Goal: Transaction & Acquisition: Purchase product/service

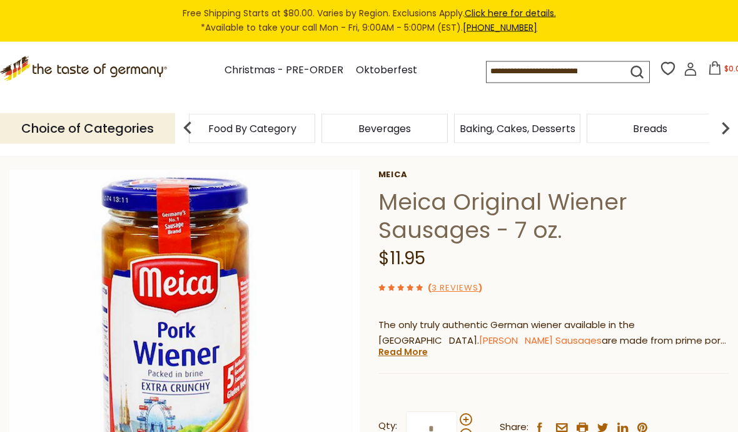
scroll to position [50, 0]
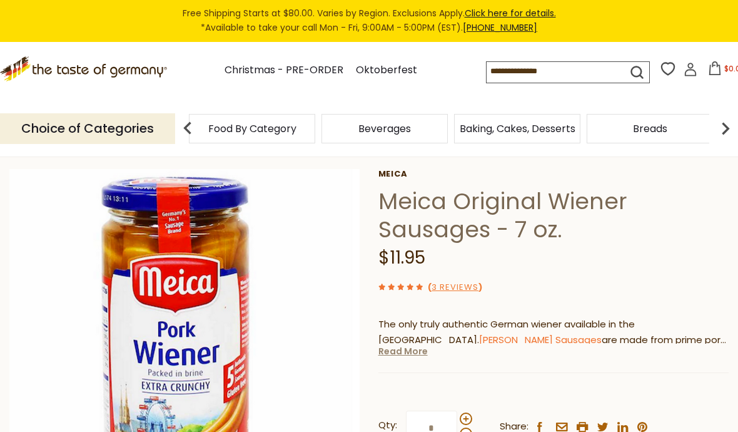
click at [408, 347] on link "Read More" at bounding box center [402, 351] width 49 height 13
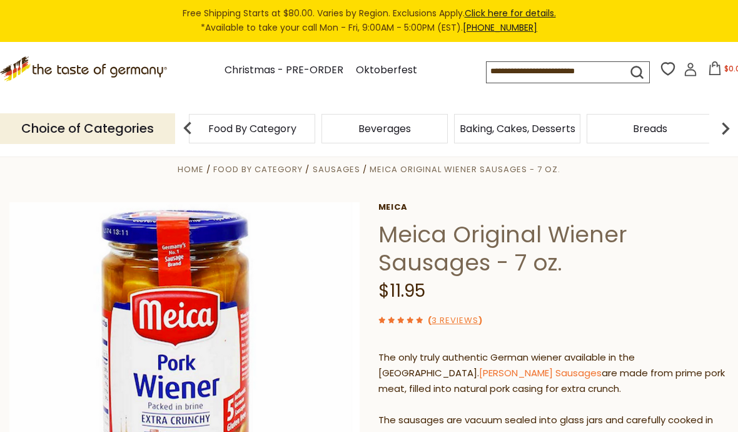
scroll to position [0, 0]
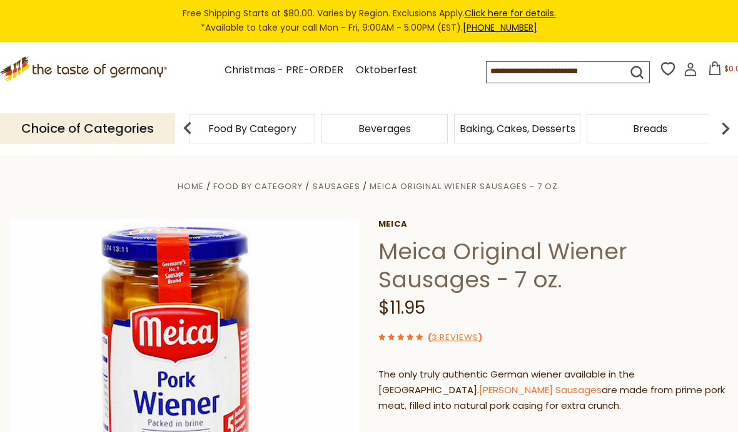
click at [116, 71] on icon at bounding box center [84, 66] width 168 height 21
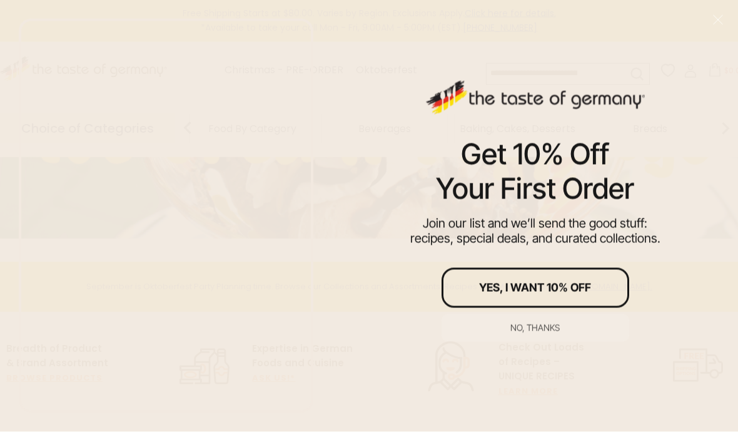
scroll to position [201, 0]
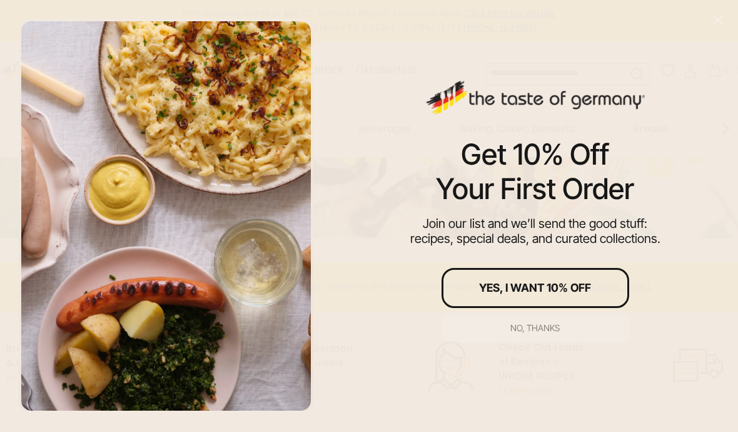
click at [538, 341] on button "No, thanks" at bounding box center [536, 328] width 188 height 28
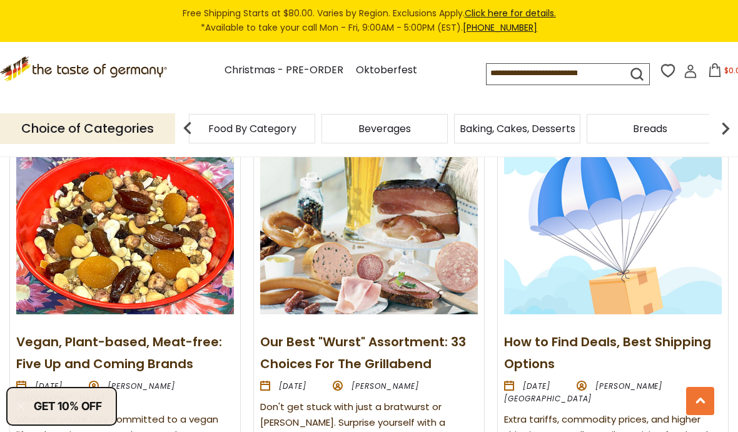
scroll to position [1382, 0]
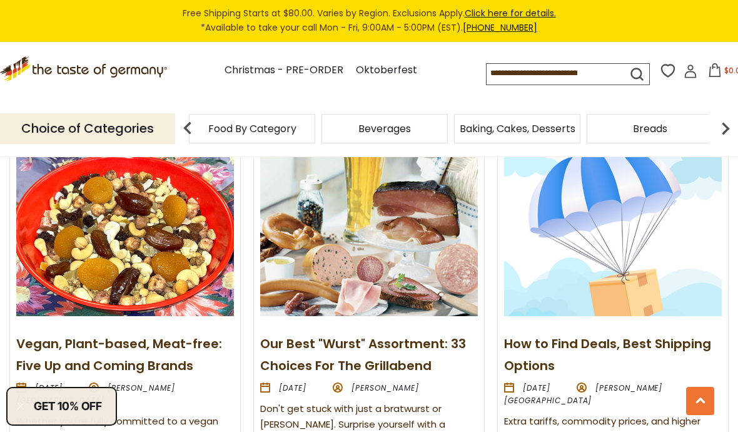
click at [425, 335] on link "Our Best "Wurst" Assortment: 33 Choices For The Grillabend" at bounding box center [363, 354] width 206 height 39
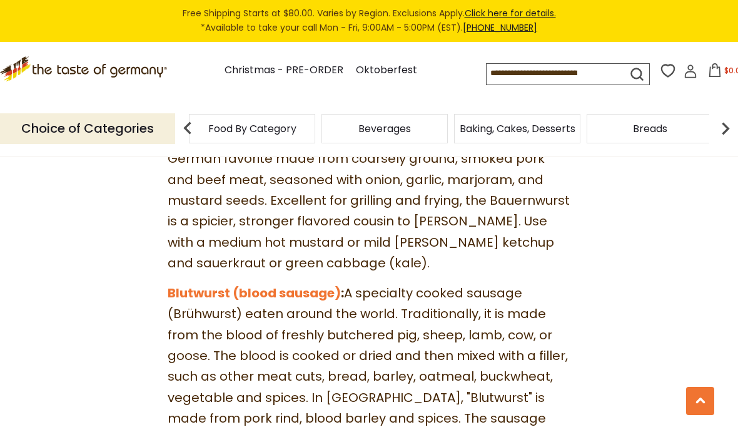
scroll to position [1326, 0]
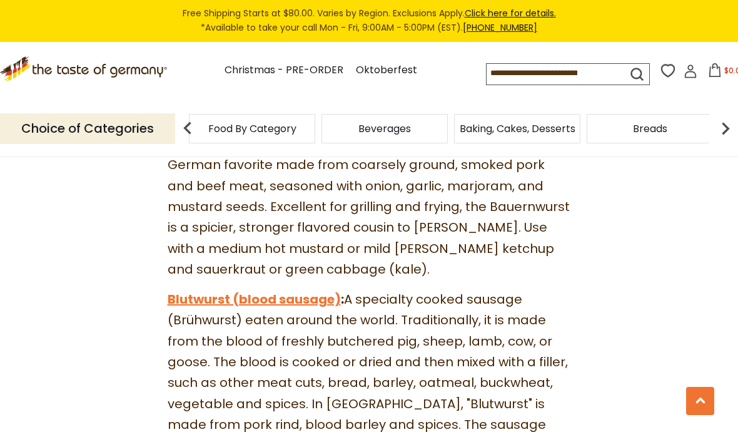
click at [304, 290] on link "Blutwurst (blood sausage)" at bounding box center [254, 299] width 173 height 18
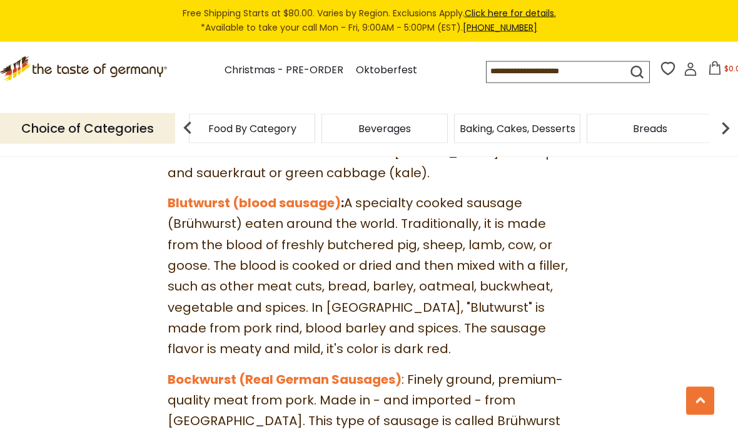
scroll to position [1435, 0]
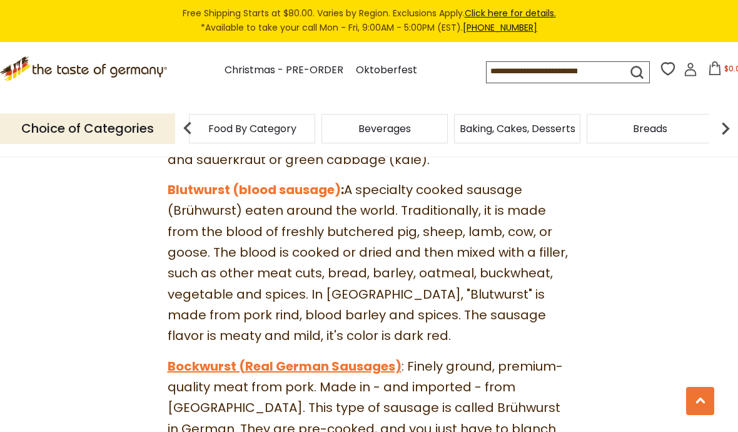
click at [373, 357] on link "Bockwurst (Real German Sausages)" at bounding box center [285, 366] width 234 height 18
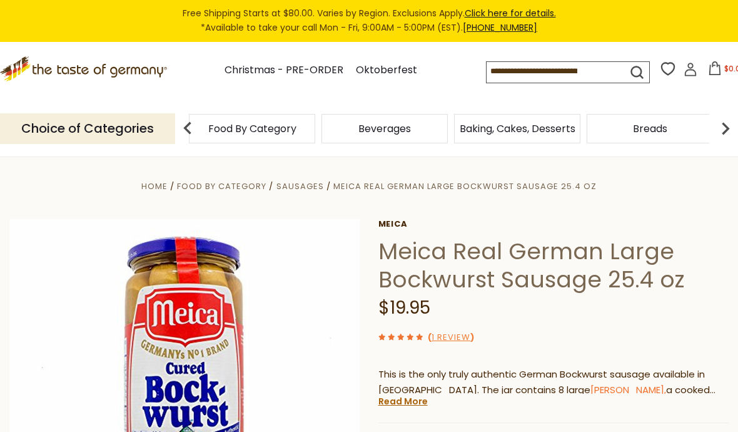
click at [127, 63] on icon ".st0{fill:#EDD300;} .st1{fill:#D33E21;}" at bounding box center [84, 68] width 168 height 25
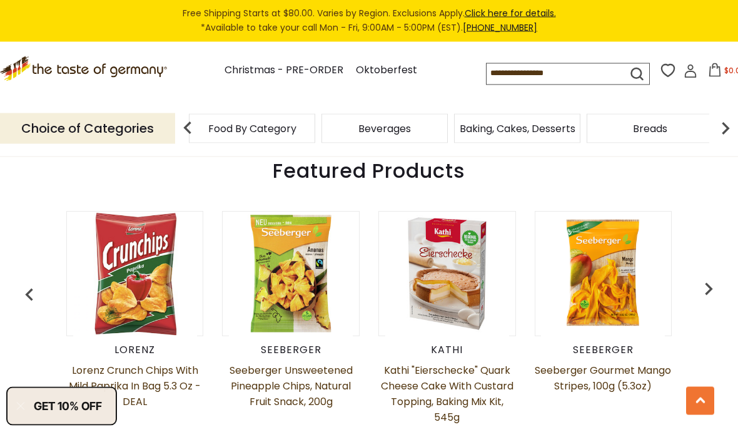
scroll to position [510, 0]
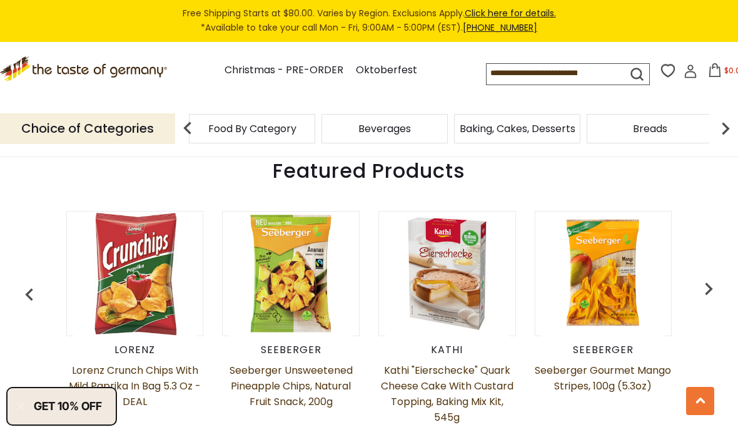
click at [723, 119] on img at bounding box center [725, 128] width 25 height 25
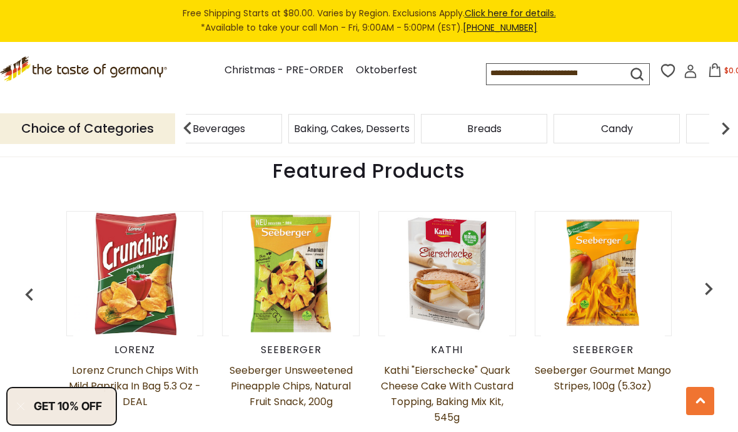
click at [727, 119] on img at bounding box center [725, 128] width 25 height 25
click at [722, 119] on img at bounding box center [725, 128] width 25 height 25
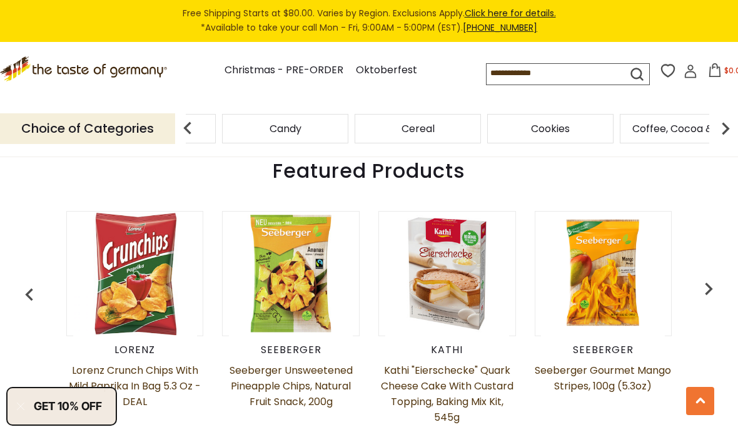
click at [720, 123] on img at bounding box center [725, 128] width 25 height 25
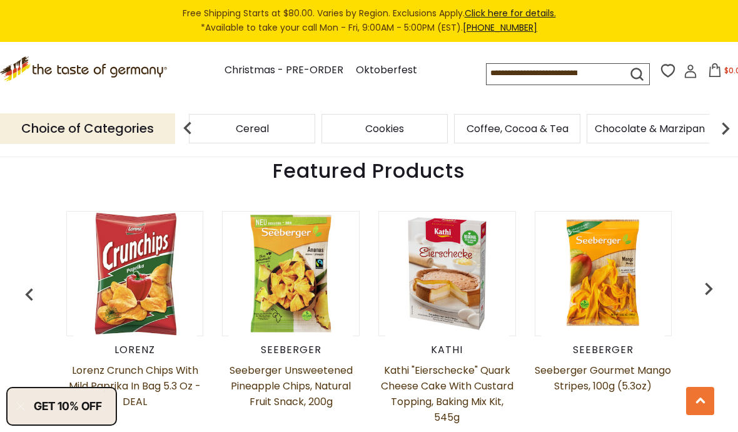
click at [725, 119] on img at bounding box center [725, 128] width 25 height 25
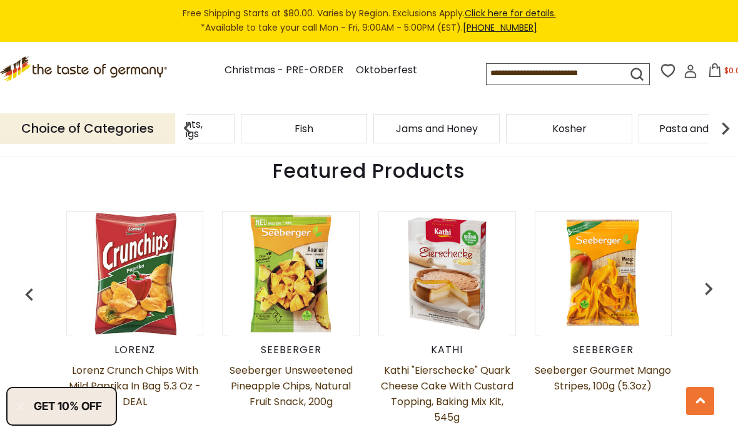
click at [193, 122] on img at bounding box center [187, 128] width 25 height 25
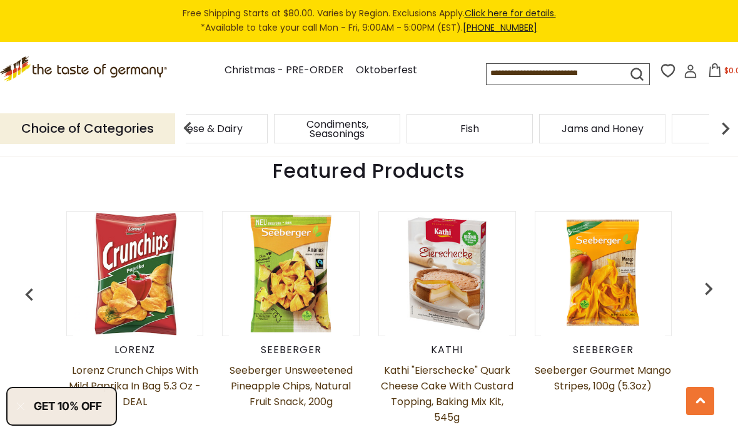
click at [278, 124] on span "Condiments, Seasonings" at bounding box center [337, 128] width 119 height 19
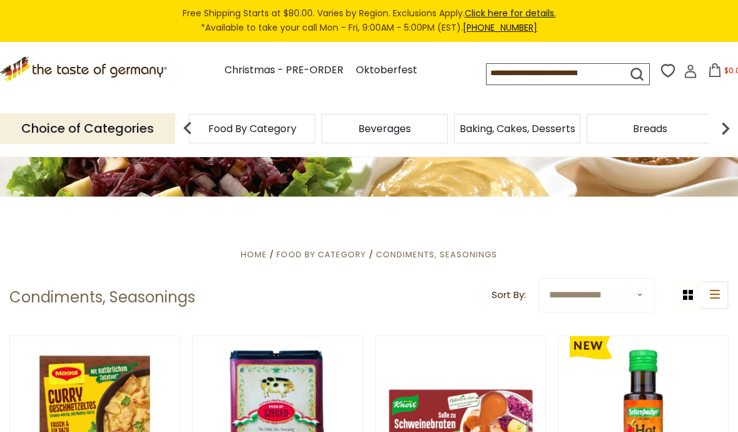
scroll to position [140, 0]
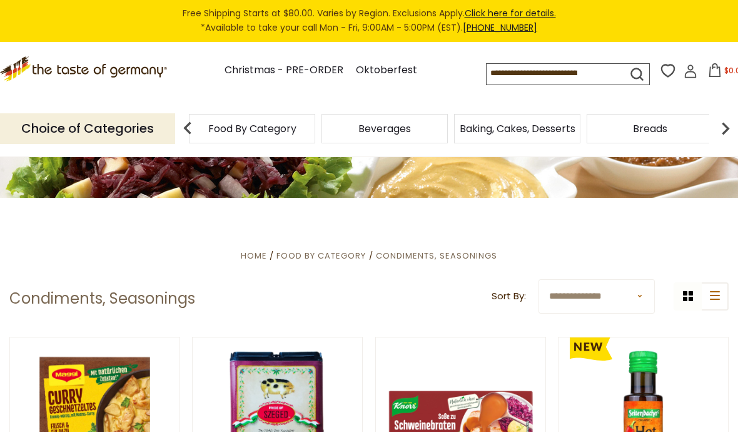
click at [721, 127] on img at bounding box center [725, 128] width 25 height 25
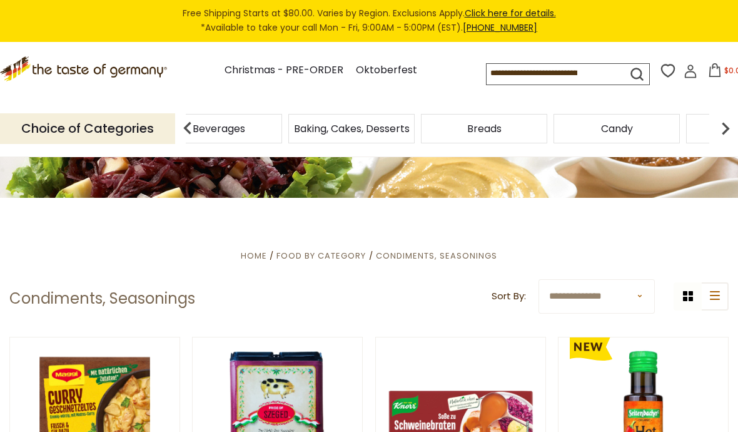
click at [724, 125] on img at bounding box center [725, 128] width 25 height 25
click at [721, 125] on img at bounding box center [725, 128] width 25 height 25
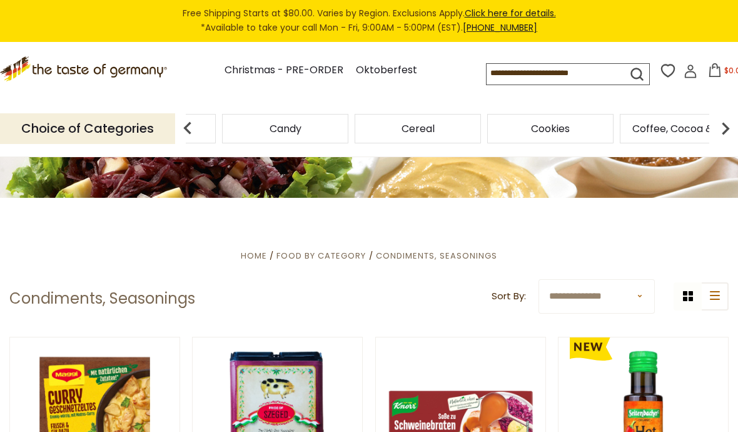
click at [722, 126] on img at bounding box center [725, 128] width 25 height 25
click at [721, 123] on img at bounding box center [725, 128] width 25 height 25
click at [313, 124] on span "Fish" at bounding box center [304, 128] width 19 height 9
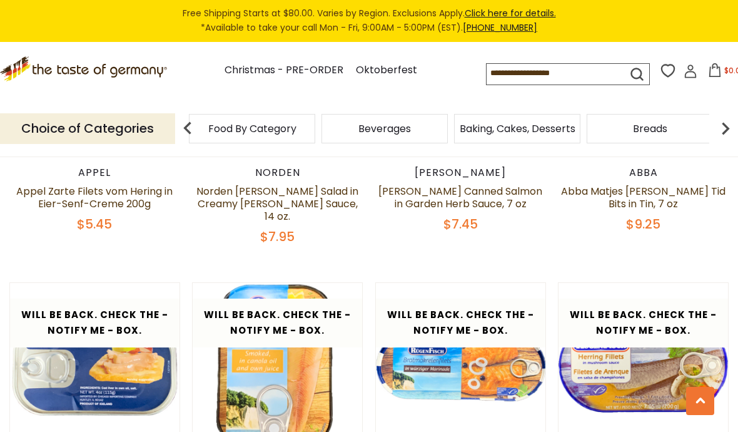
click at [523, 72] on input at bounding box center [546, 73] width 119 height 18
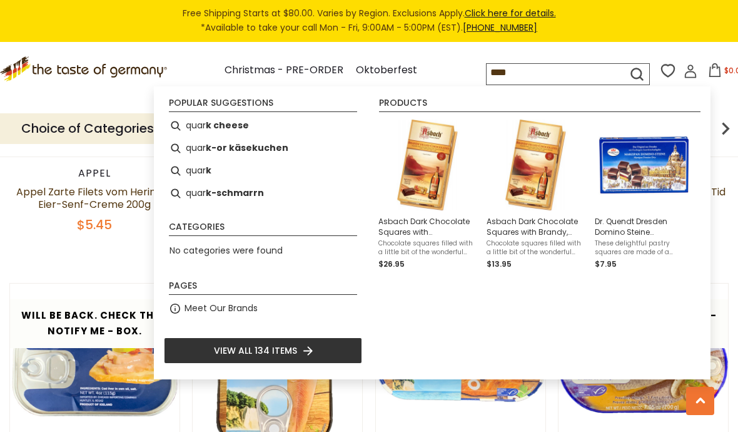
click at [227, 127] on b "k cheese" at bounding box center [227, 125] width 43 height 14
type input "**********"
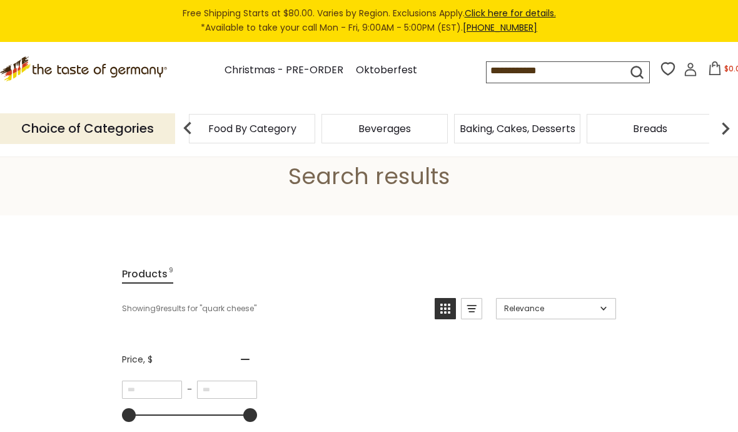
scroll to position [43, 0]
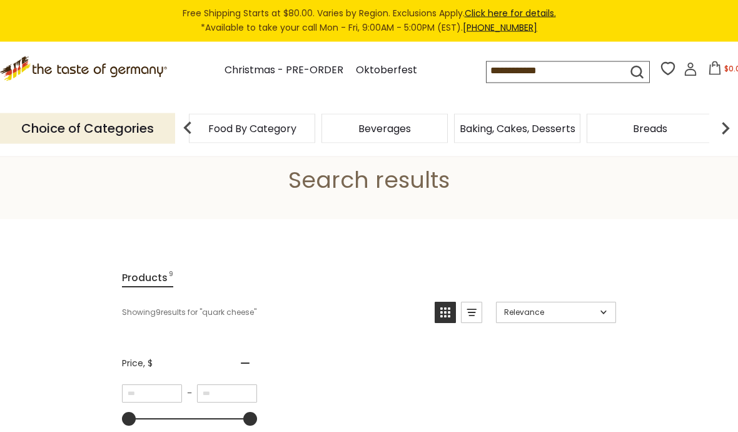
click at [530, 71] on input "**********" at bounding box center [546, 71] width 119 height 18
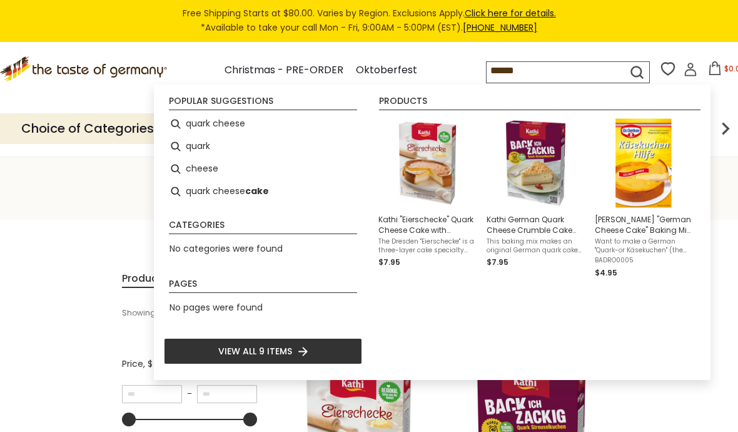
type input "*****"
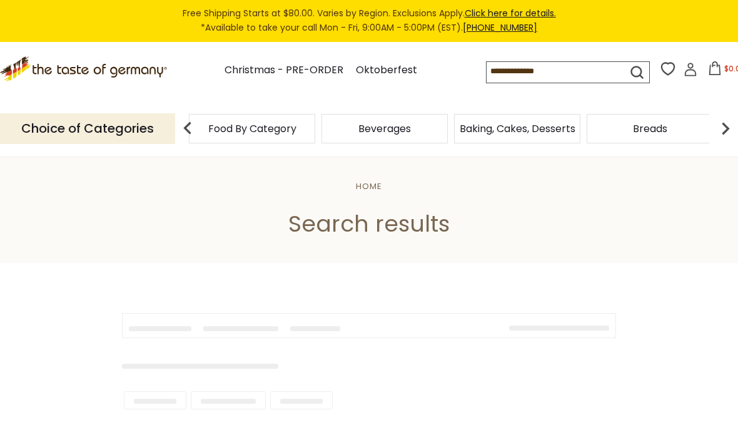
type input "*****"
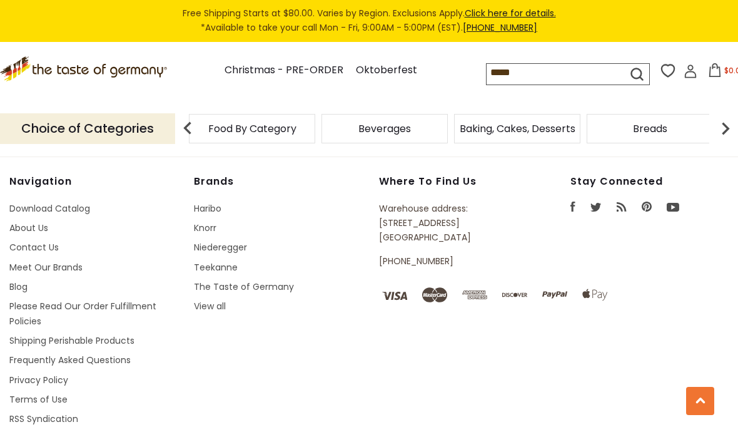
scroll to position [2656, 0]
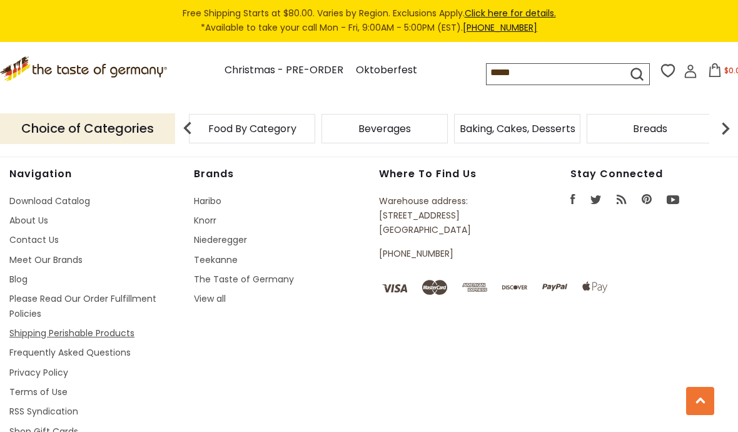
click at [125, 335] on link "Shipping Perishable Products" at bounding box center [71, 332] width 125 height 13
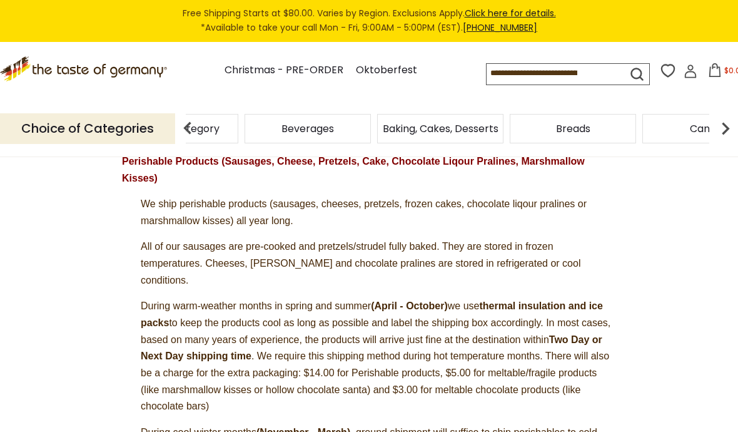
scroll to position [161, 0]
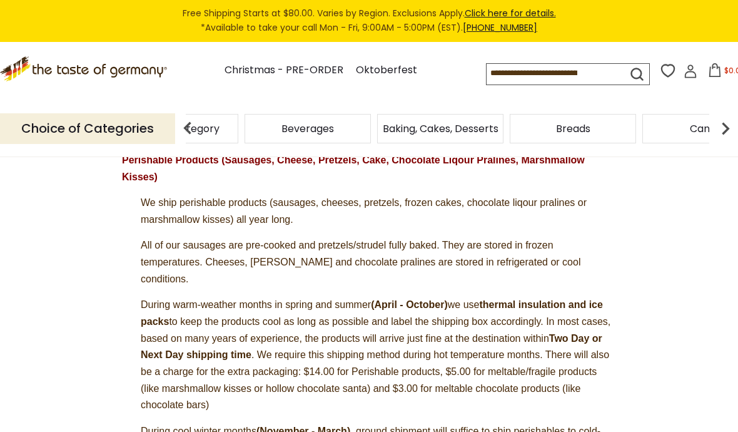
click at [721, 124] on img at bounding box center [725, 128] width 25 height 25
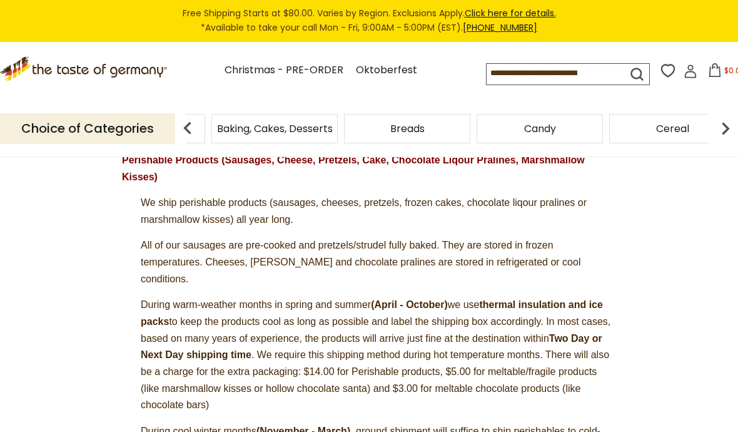
click at [717, 126] on img at bounding box center [725, 128] width 25 height 25
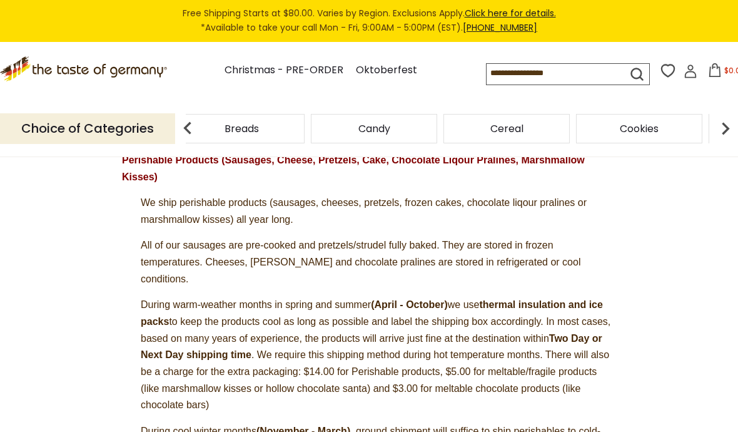
click at [724, 126] on img at bounding box center [725, 128] width 25 height 25
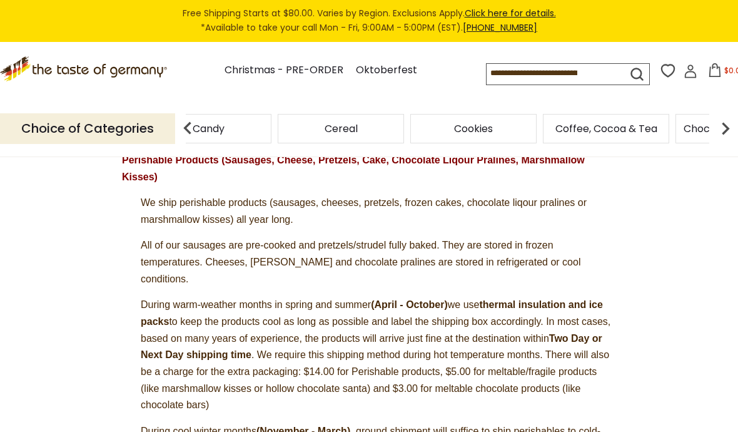
click at [723, 123] on img at bounding box center [725, 128] width 25 height 25
click at [726, 122] on img at bounding box center [725, 128] width 25 height 25
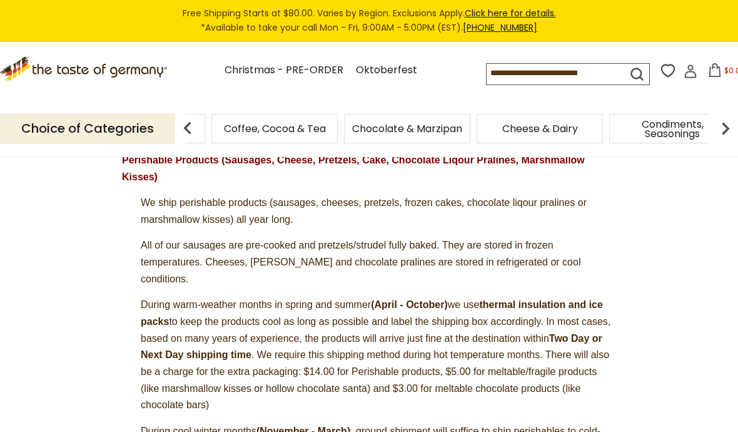
click at [613, 125] on span "Condiments, Seasonings" at bounding box center [672, 128] width 119 height 19
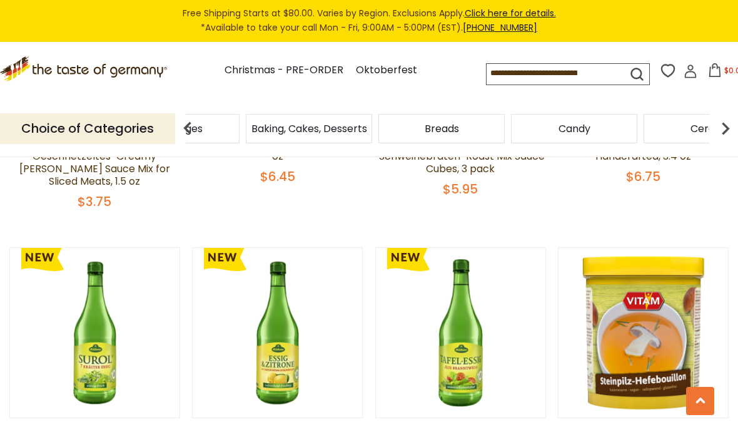
scroll to position [546, 0]
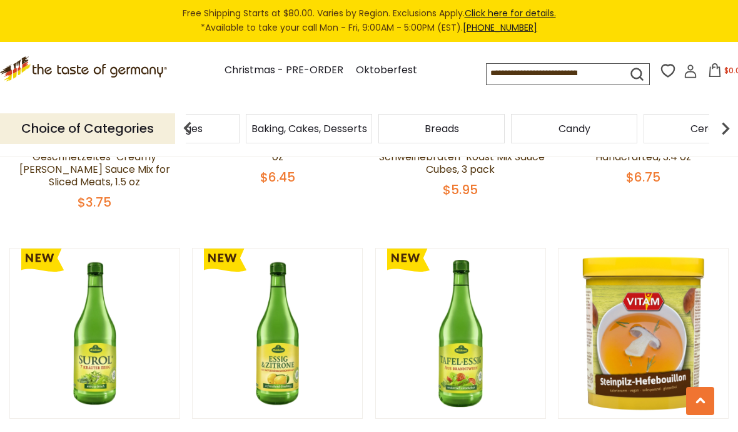
click at [502, 74] on input at bounding box center [546, 73] width 119 height 18
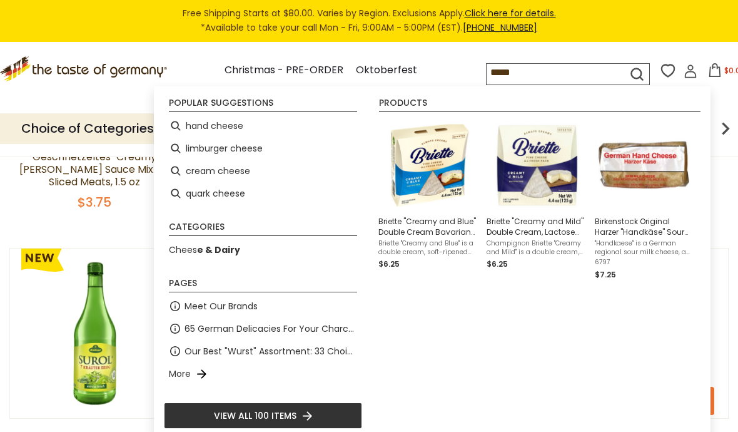
type input "******"
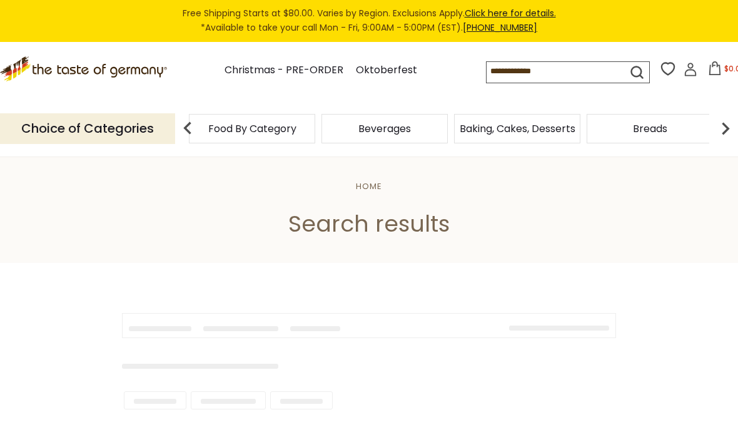
type input "******"
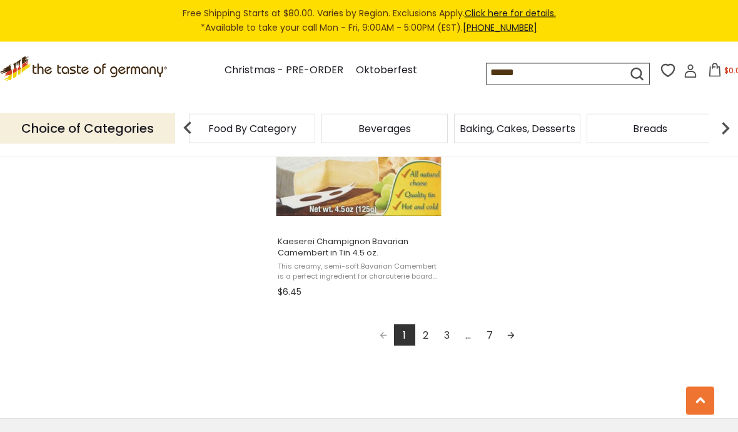
scroll to position [2261, 0]
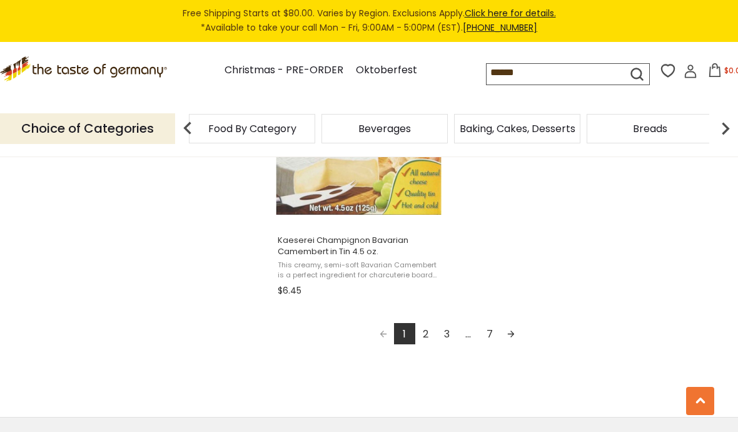
click at [518, 328] on link "Next page" at bounding box center [510, 333] width 21 height 21
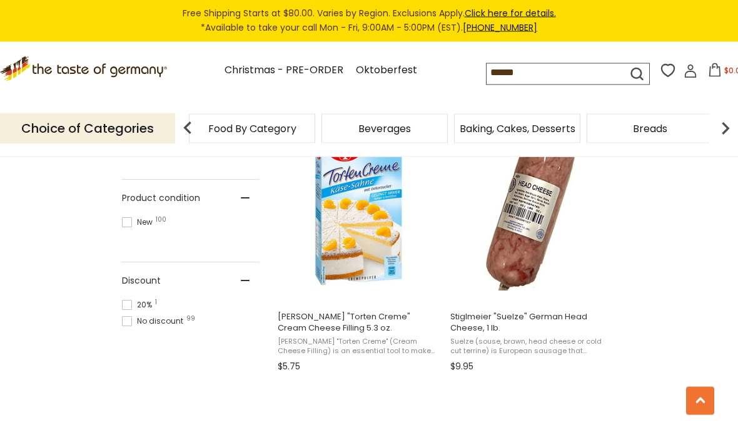
scroll to position [821, 0]
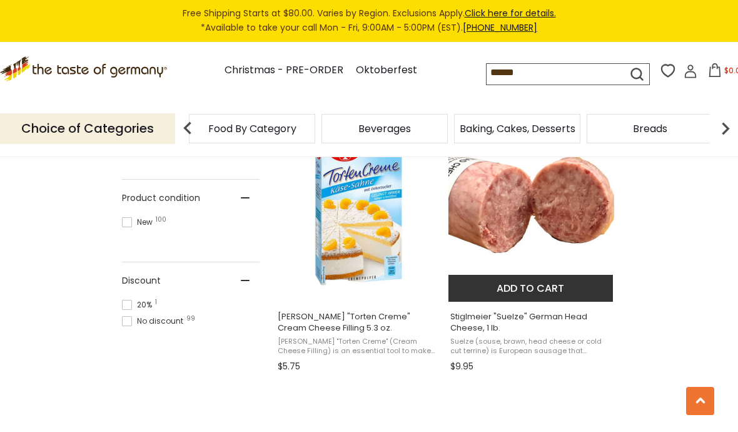
click at [561, 323] on span "Stiglmeier "Suelze" German Head Cheese, 1 lb." at bounding box center [531, 322] width 162 height 23
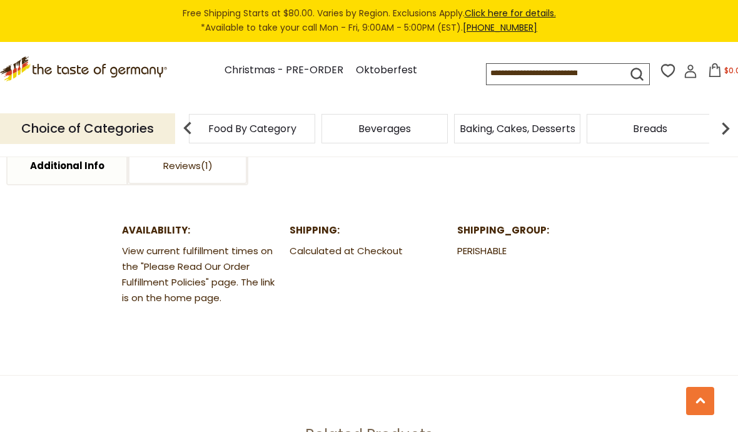
scroll to position [1295, 0]
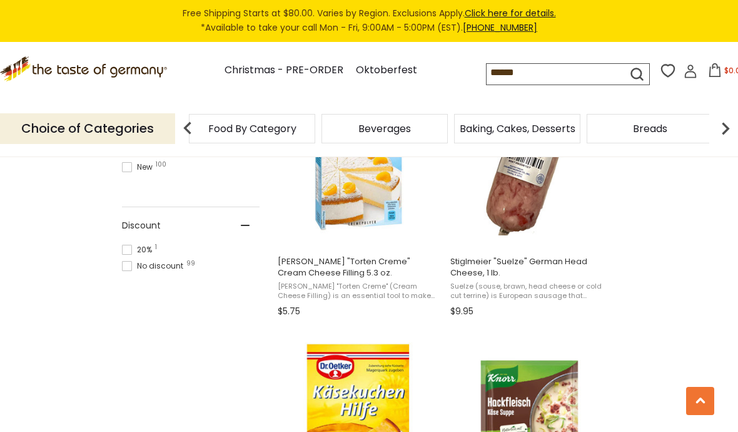
scroll to position [1684, 0]
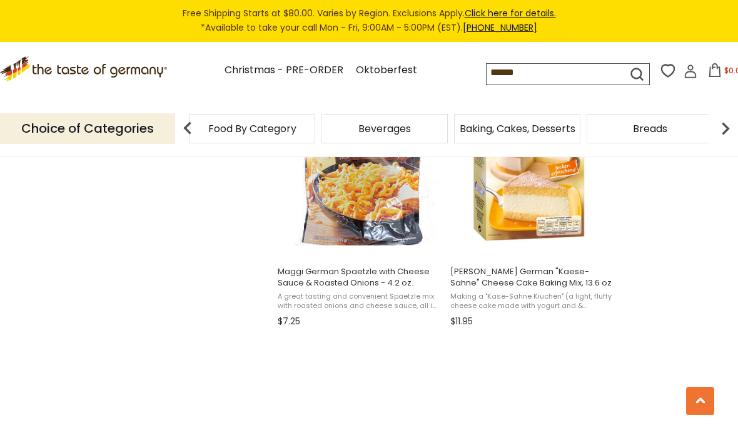
click at [487, 76] on input "******" at bounding box center [546, 73] width 119 height 18
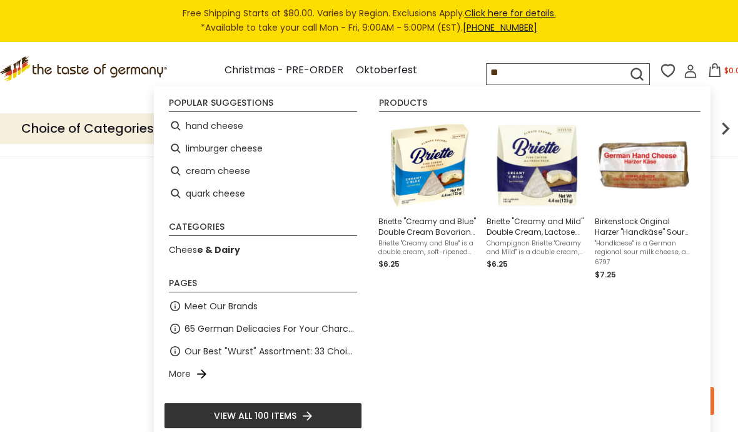
type input "*"
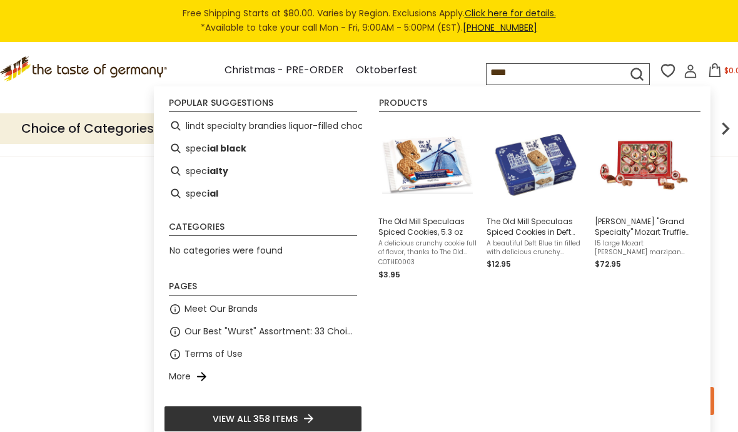
type input "*****"
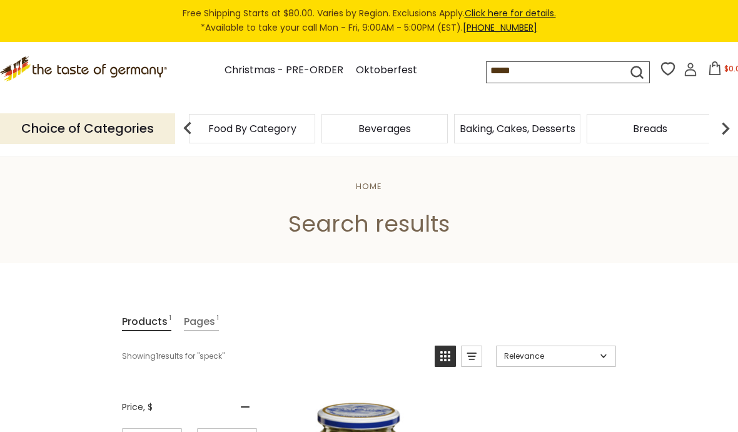
click at [487, 68] on input "*****" at bounding box center [546, 71] width 119 height 18
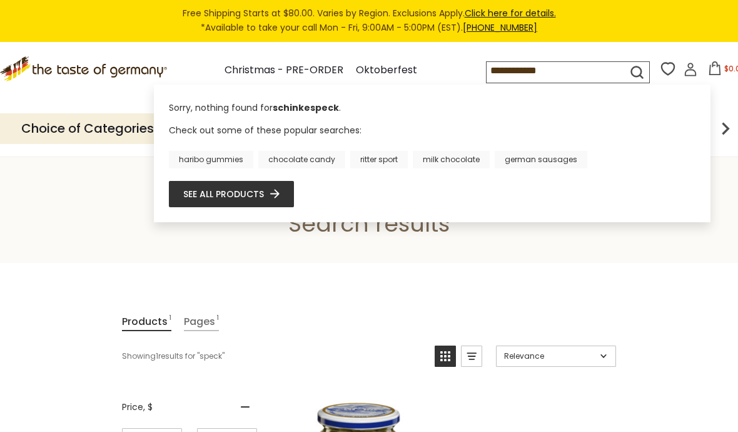
type input "**********"
